Goal: Task Accomplishment & Management: Manage account settings

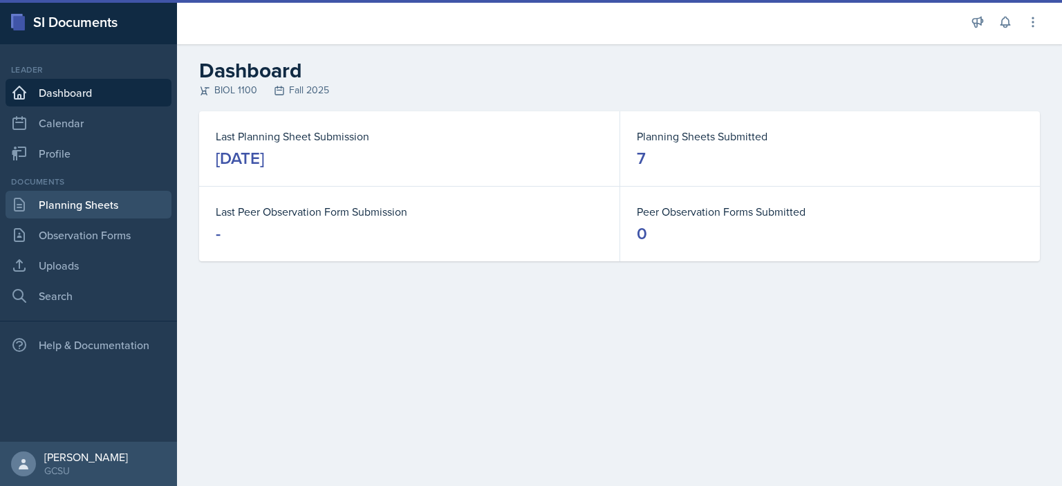
click at [105, 204] on link "Planning Sheets" at bounding box center [89, 205] width 166 height 28
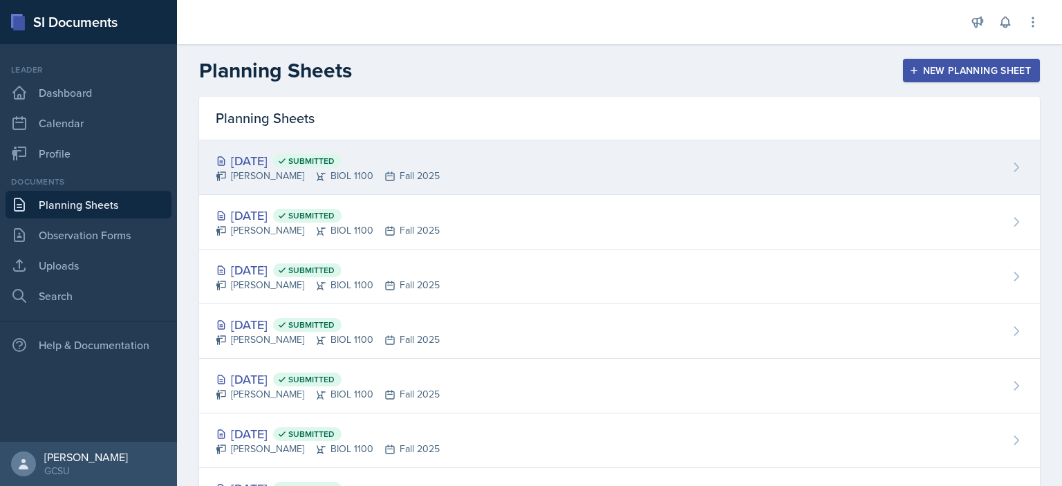
click at [304, 164] on div "[DATE] Submitted" at bounding box center [328, 160] width 224 height 19
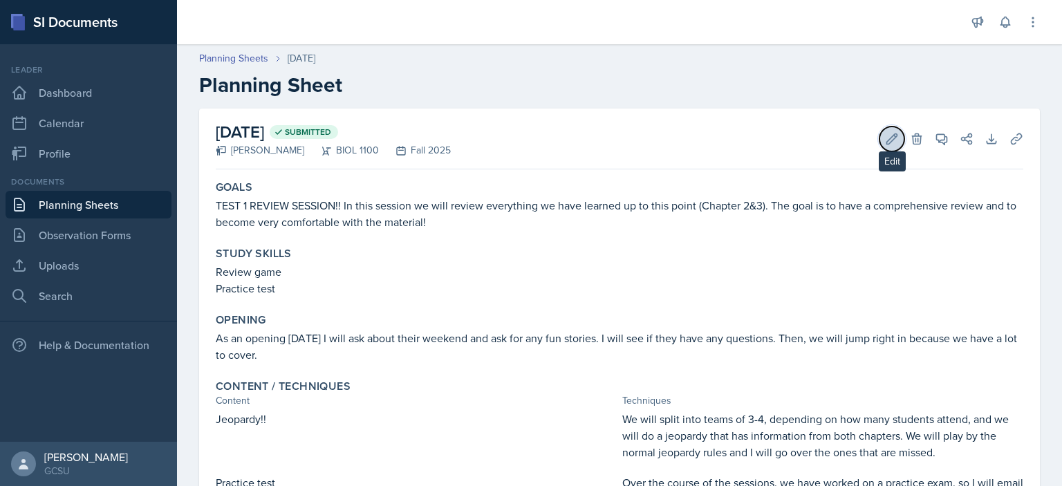
click at [888, 130] on button "Edit" at bounding box center [891, 138] width 25 height 25
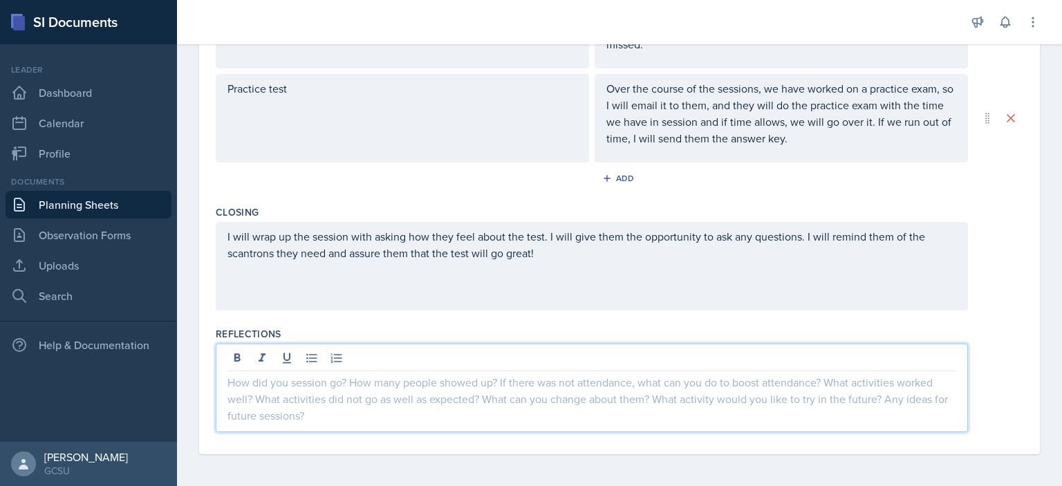
click at [407, 352] on div at bounding box center [592, 388] width 752 height 88
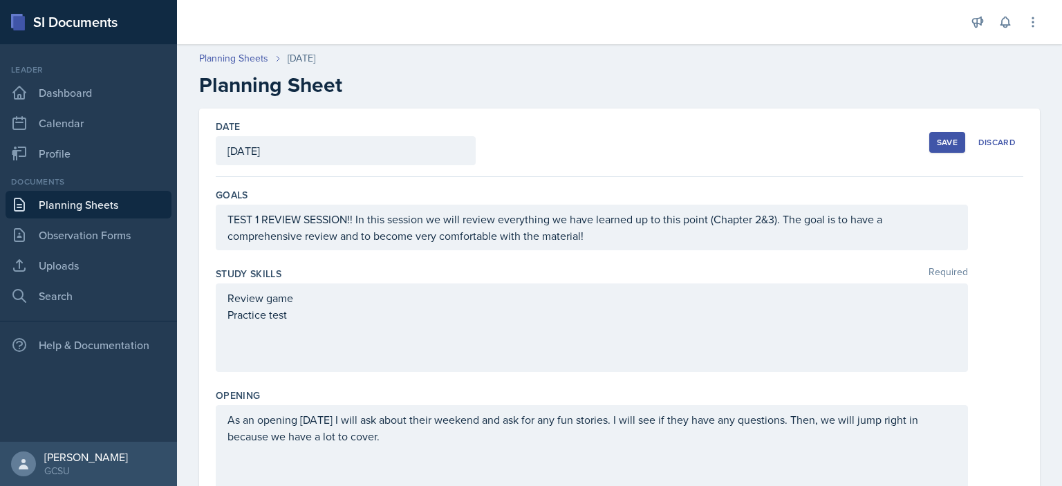
click at [948, 141] on button "Save" at bounding box center [947, 142] width 36 height 21
